Goal: Task Accomplishment & Management: Complete application form

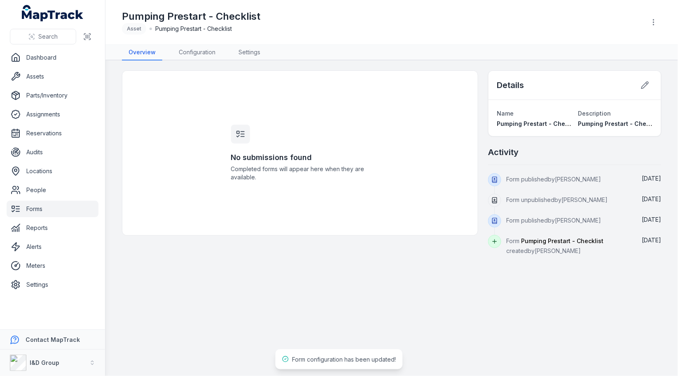
click at [76, 75] on link "Assets" at bounding box center [53, 76] width 92 height 16
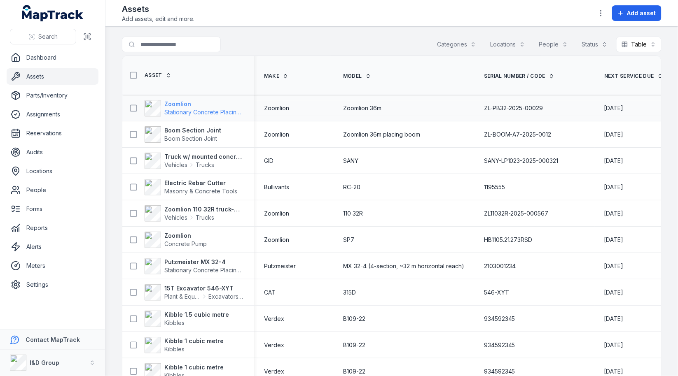
click at [207, 112] on span "Stationary Concrete Placing Boom" at bounding box center [210, 112] width 93 height 7
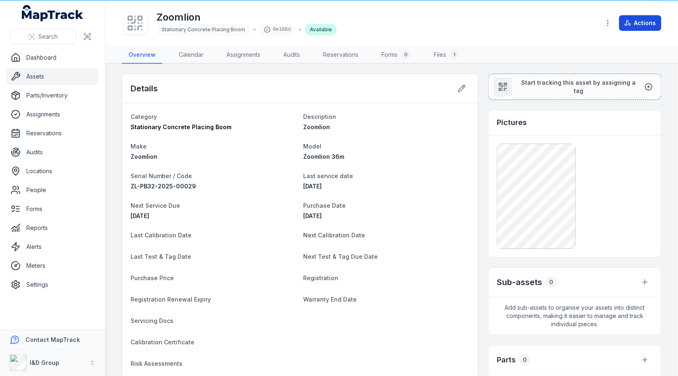
click at [650, 21] on button "Actions" at bounding box center [640, 23] width 42 height 16
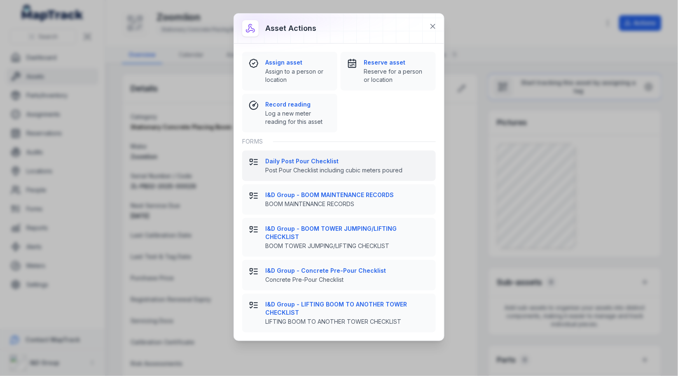
click at [341, 161] on strong "Daily Post Pour Checklist" at bounding box center [347, 161] width 164 height 8
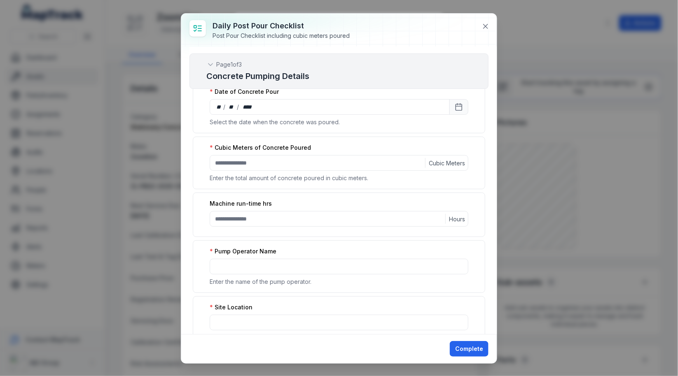
scroll to position [0, 0]
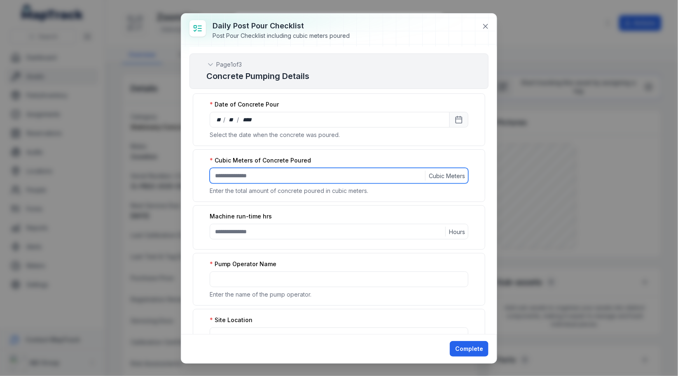
click at [318, 180] on input ":rer:-form-item-label" at bounding box center [339, 176] width 259 height 16
type input "****"
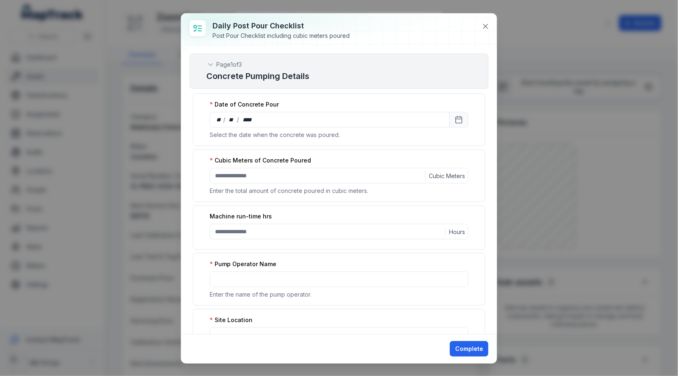
click at [324, 218] on div "Machine run-time hrs" at bounding box center [339, 216] width 259 height 8
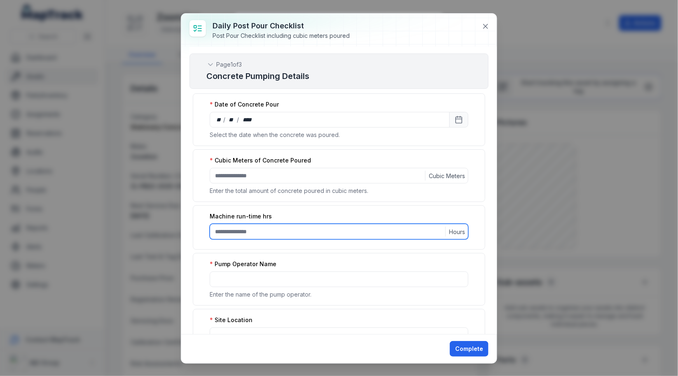
click at [324, 226] on input ":res:-form-item-label" at bounding box center [339, 232] width 259 height 16
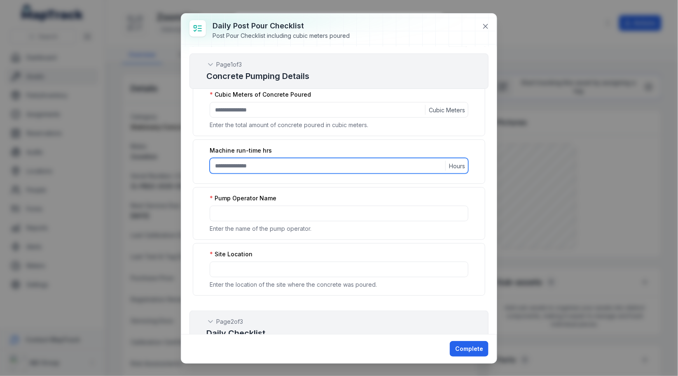
type input "***"
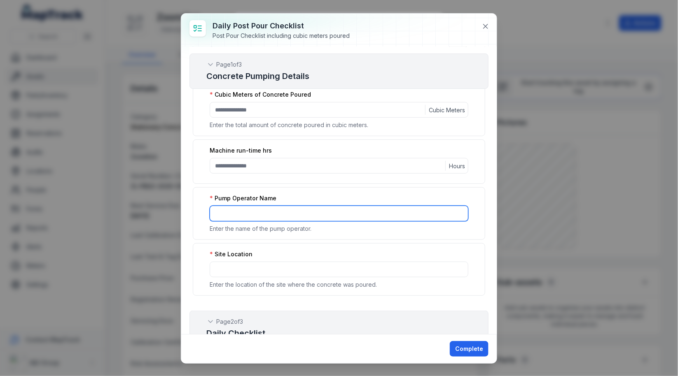
click at [324, 213] on input ":ret:-form-item-label" at bounding box center [339, 214] width 259 height 16
type input "**********"
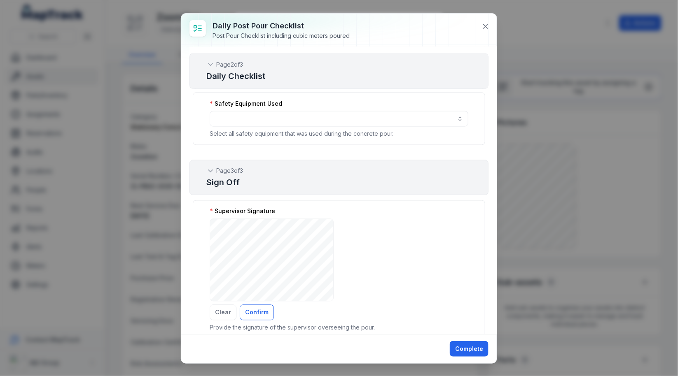
scroll to position [530, 0]
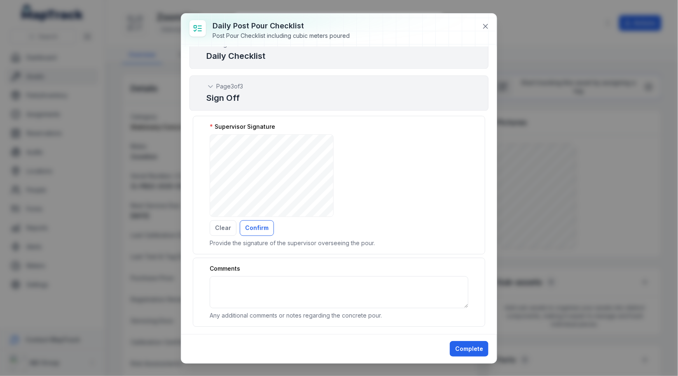
type input "**********"
click at [261, 221] on button "Confirm" at bounding box center [257, 229] width 34 height 16
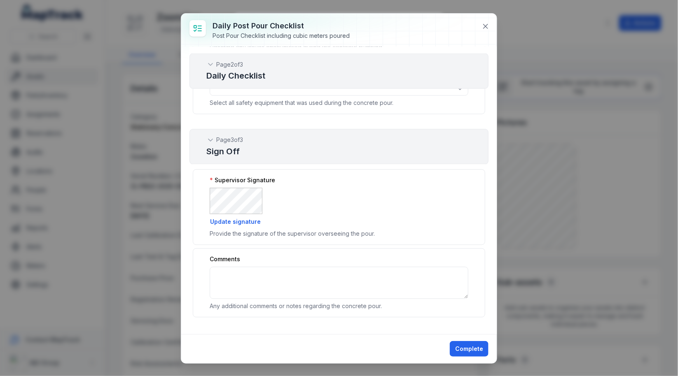
scroll to position [468, 0]
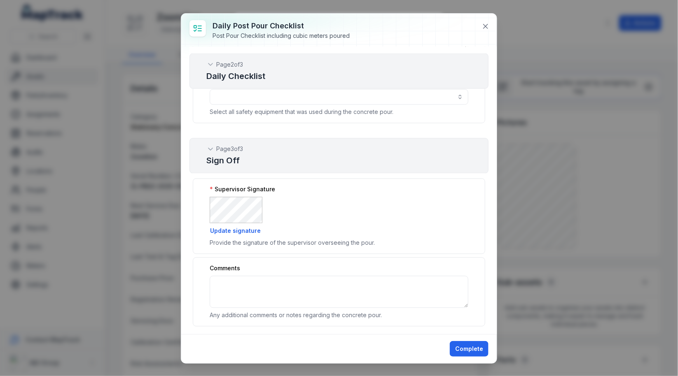
click at [327, 265] on div "Comments" at bounding box center [339, 269] width 259 height 8
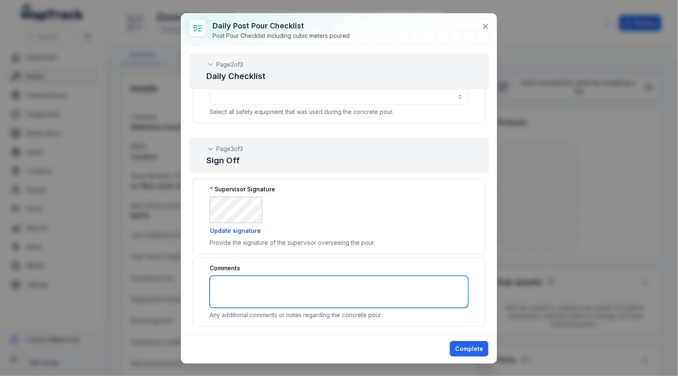
click at [326, 286] on textarea ":rfj:-form-item-label" at bounding box center [339, 292] width 259 height 32
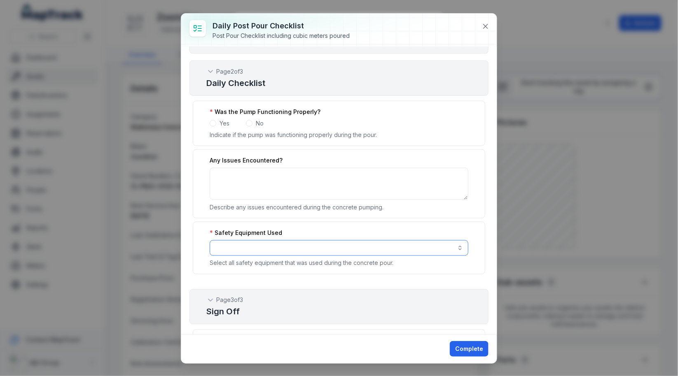
click at [348, 240] on button "button" at bounding box center [339, 248] width 259 height 16
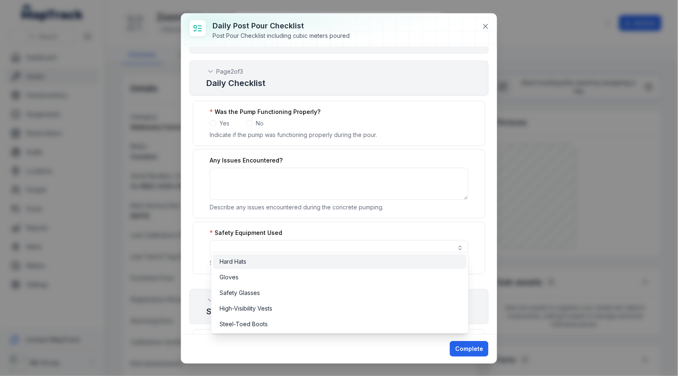
click at [315, 266] on div "Hard Hats" at bounding box center [340, 261] width 254 height 15
click at [315, 289] on div "Safety Glasses" at bounding box center [339, 293] width 240 height 8
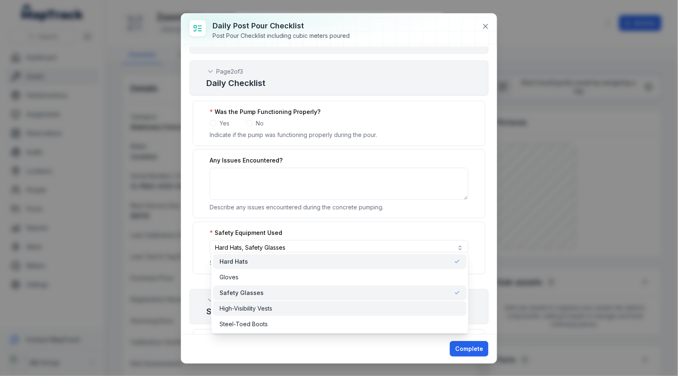
click at [315, 312] on div "High-Visibility Vests" at bounding box center [339, 309] width 240 height 8
click at [313, 325] on div "Steel-Toed Boots" at bounding box center [339, 324] width 240 height 8
click at [384, 213] on div "**********" at bounding box center [338, 189] width 299 height 187
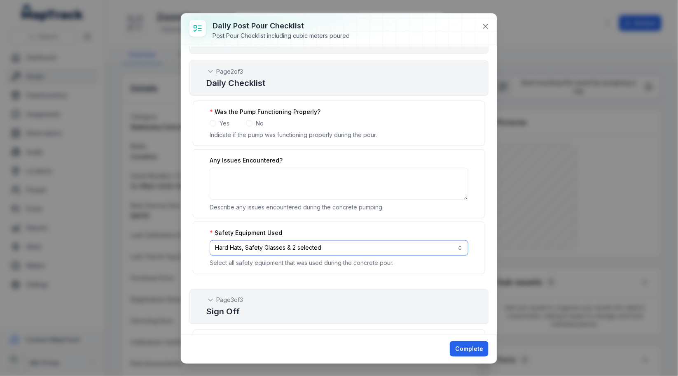
scroll to position [280, 0]
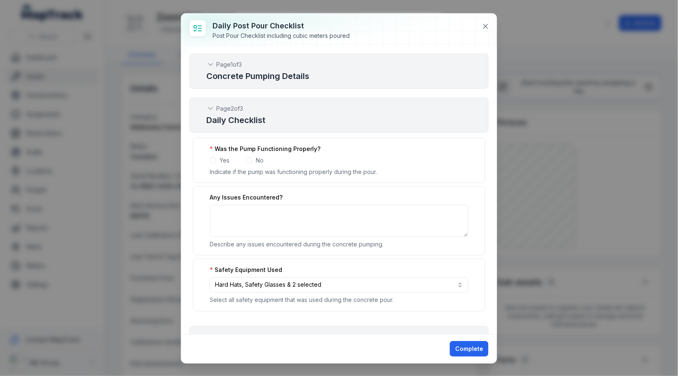
click at [211, 157] on span at bounding box center [213, 160] width 7 height 7
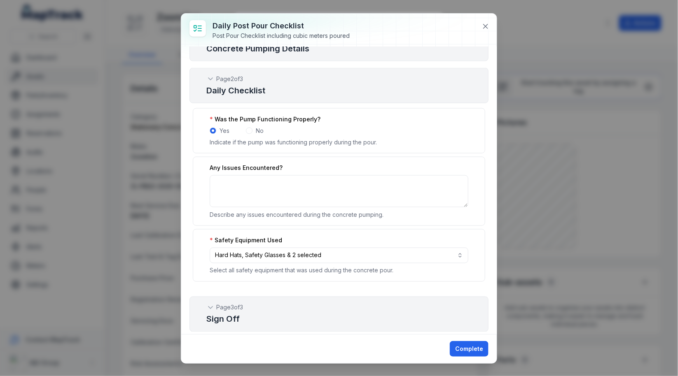
scroll to position [458, 0]
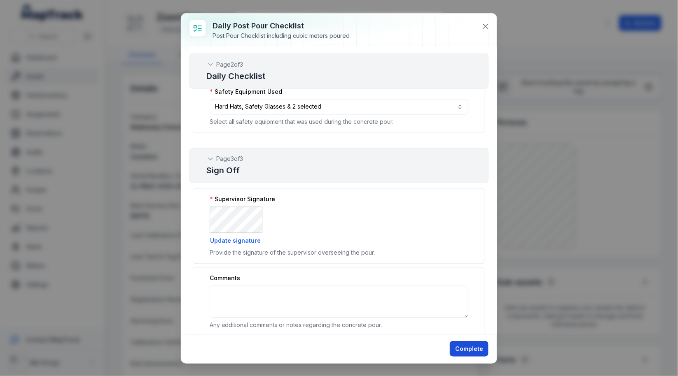
click at [460, 353] on button "Complete" at bounding box center [469, 349] width 39 height 16
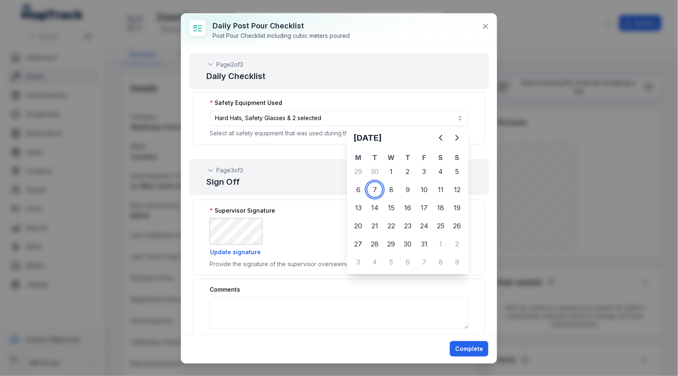
scroll to position [0, 0]
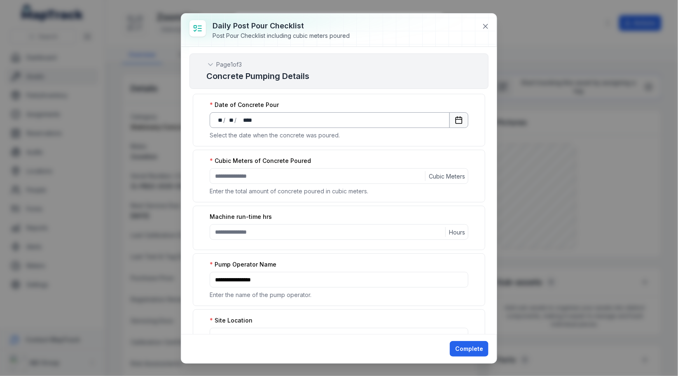
click at [466, 121] on button "Calendar" at bounding box center [458, 120] width 19 height 16
click at [468, 345] on button "Complete" at bounding box center [469, 349] width 39 height 16
